Goal: Task Accomplishment & Management: Use online tool/utility

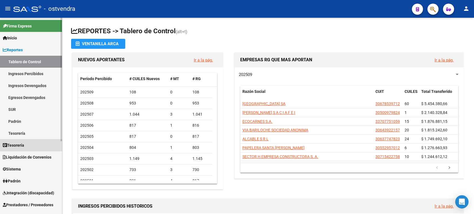
click at [36, 149] on link "Tesorería" at bounding box center [31, 145] width 62 height 12
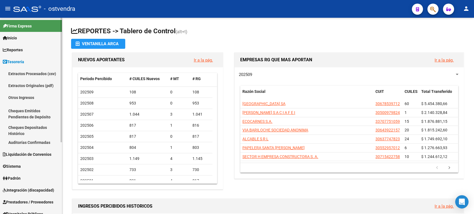
click at [36, 144] on link "Auditorías Confirmadas" at bounding box center [31, 142] width 62 height 12
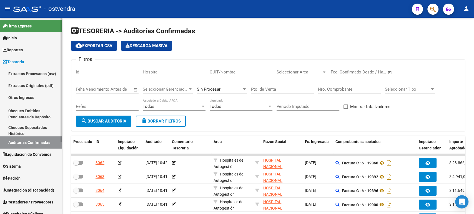
click at [37, 42] on link "Inicio" at bounding box center [31, 38] width 62 height 12
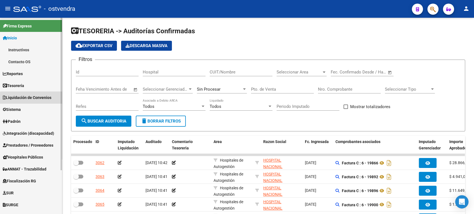
click at [43, 99] on span "Liquidación de Convenios" at bounding box center [27, 98] width 49 height 6
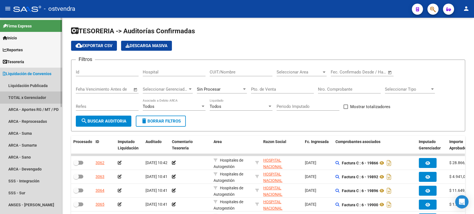
click at [37, 95] on link "TOTAL x Gerenciador" at bounding box center [31, 98] width 62 height 12
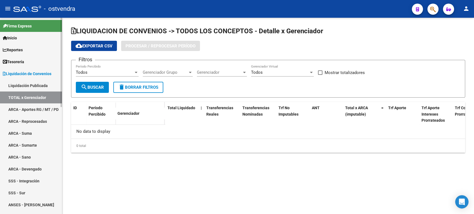
checkbox input "true"
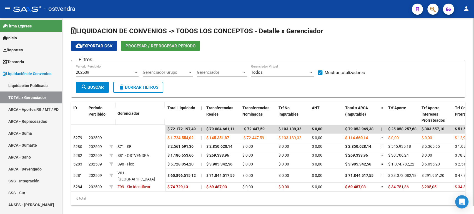
click at [156, 47] on span "Procesar / Reprocesar período" at bounding box center [160, 46] width 70 height 5
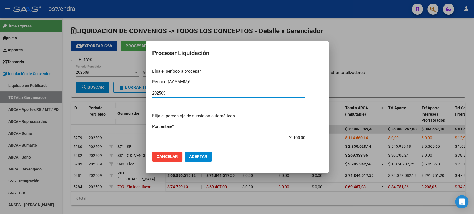
type input "202509"
click at [204, 160] on button "Aceptar" at bounding box center [197, 157] width 27 height 10
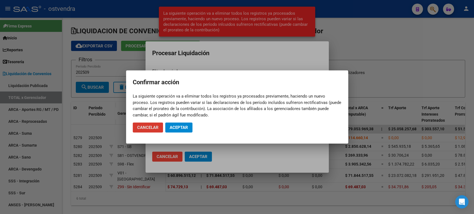
click at [187, 129] on span "Aceptar" at bounding box center [179, 127] width 18 height 5
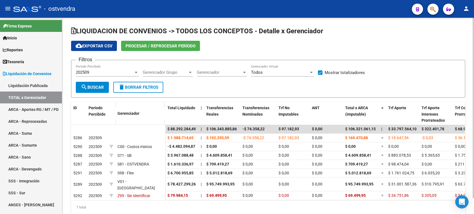
click at [140, 49] on button "Procesar / Reprocesar período" at bounding box center [160, 46] width 79 height 10
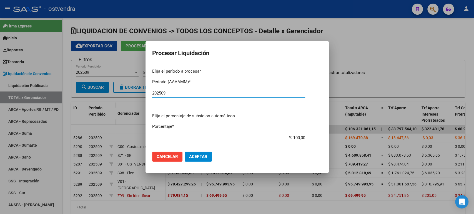
type input "202509"
click at [191, 160] on button "Aceptar" at bounding box center [197, 157] width 27 height 10
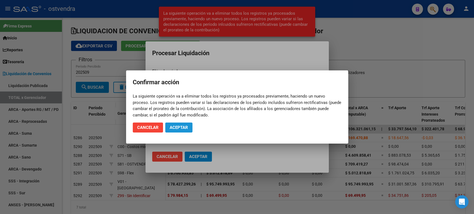
click at [183, 128] on span "Aceptar" at bounding box center [179, 127] width 18 height 5
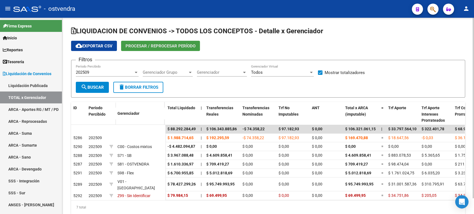
click at [153, 49] on button "Procesar / Reprocesar período" at bounding box center [160, 46] width 79 height 10
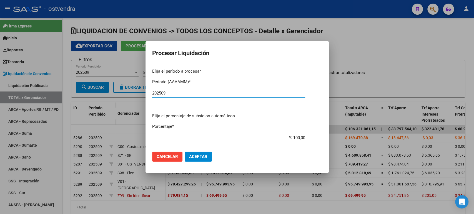
type input "202509"
click at [198, 157] on span "Aceptar" at bounding box center [198, 156] width 18 height 5
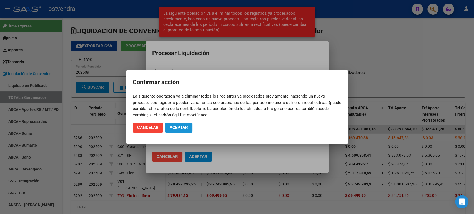
click at [183, 129] on span "Aceptar" at bounding box center [179, 127] width 18 height 5
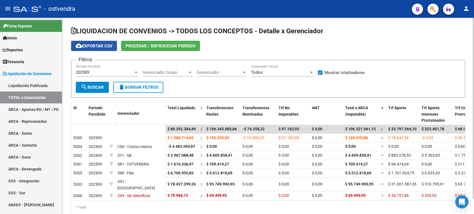
click at [98, 45] on span "cloud_download Exportar CSV" at bounding box center [93, 46] width 37 height 5
